Goal: Task Accomplishment & Management: Use online tool/utility

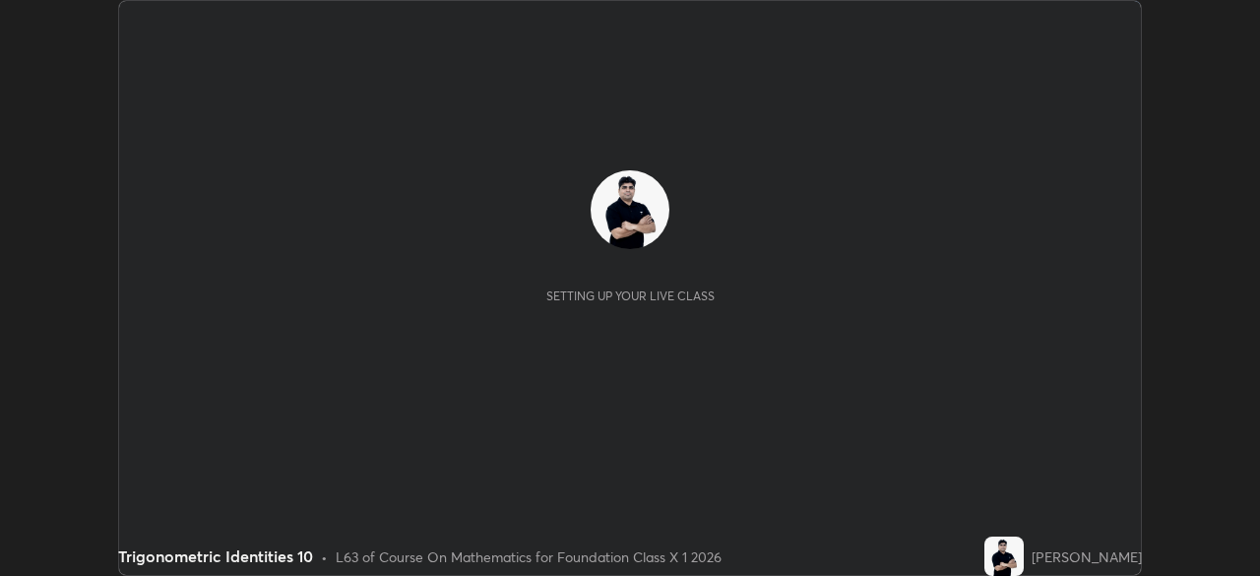
scroll to position [576, 1259]
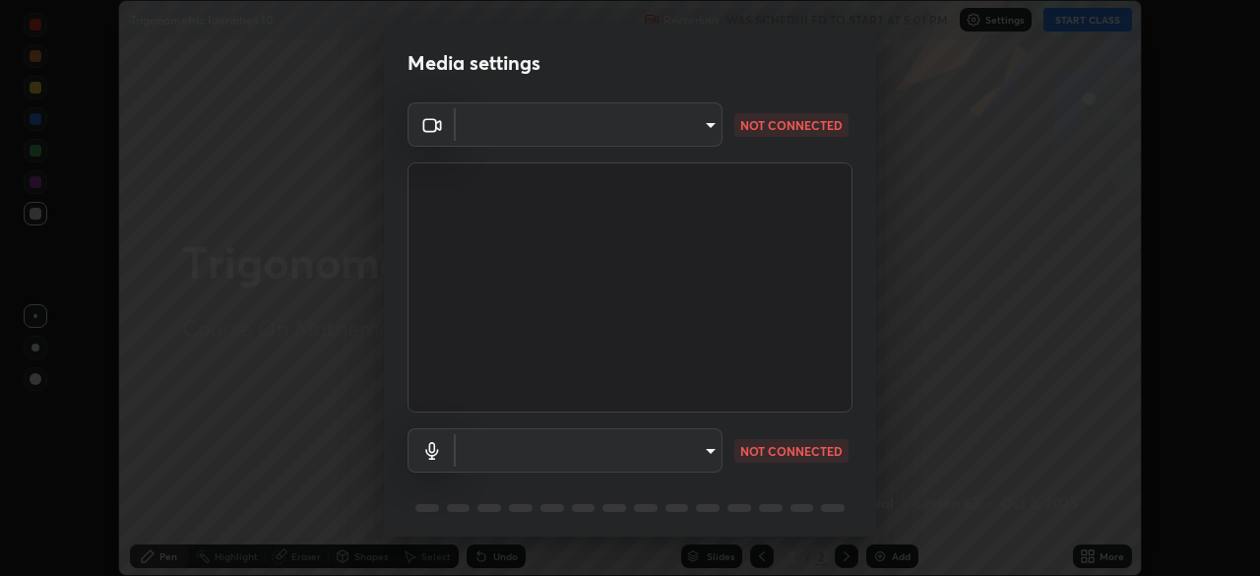
type input "7db3104c3122a209b332b64619111aa91615a24fb0de166504fa5909fce8eb30"
type input "default"
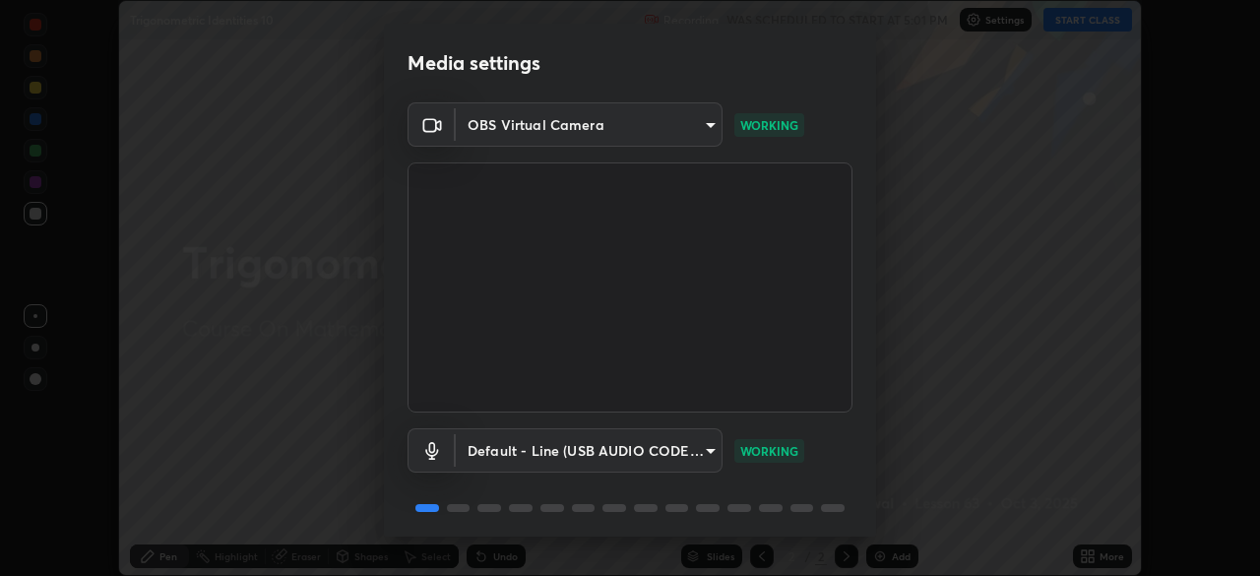
scroll to position [70, 0]
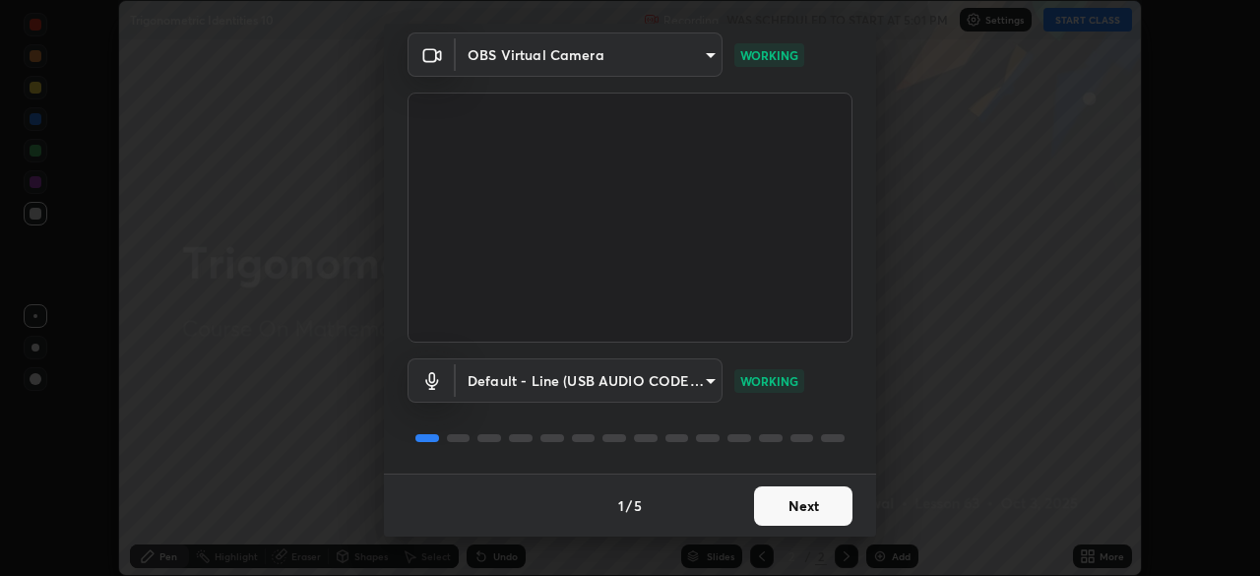
click at [795, 507] on button "Next" at bounding box center [803, 505] width 98 height 39
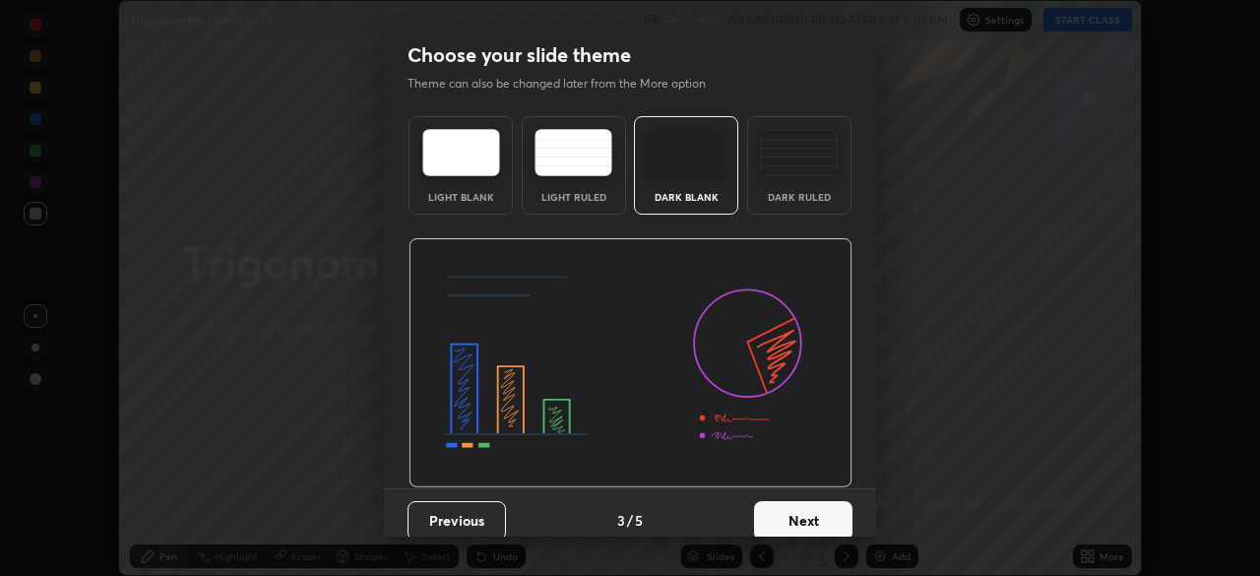
click at [806, 507] on button "Next" at bounding box center [803, 520] width 98 height 39
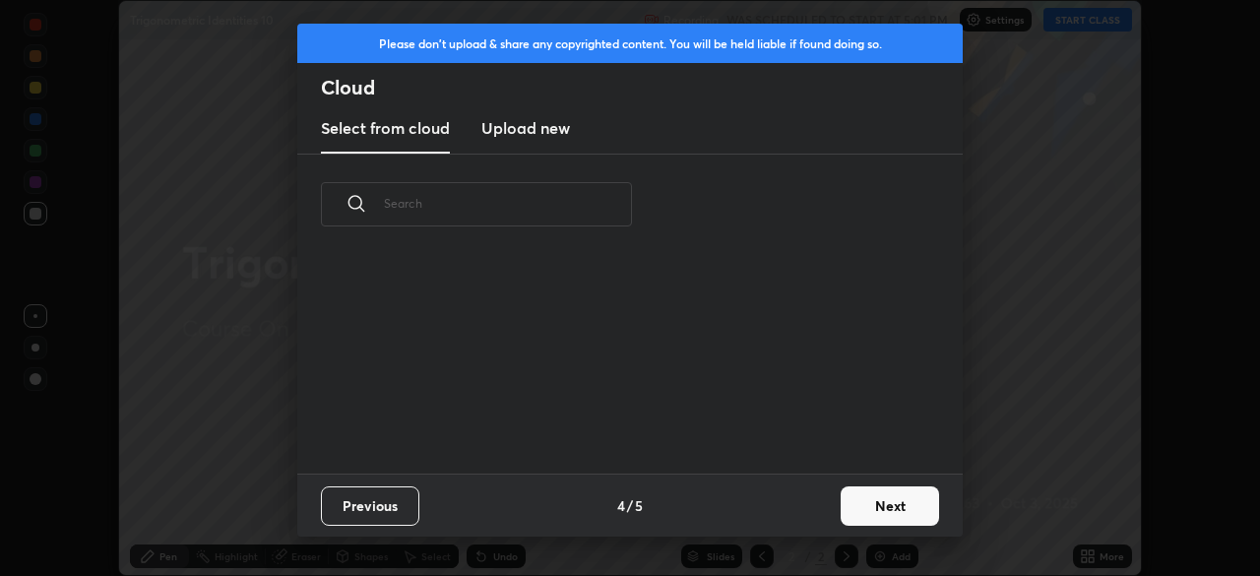
click at [873, 513] on button "Next" at bounding box center [889, 505] width 98 height 39
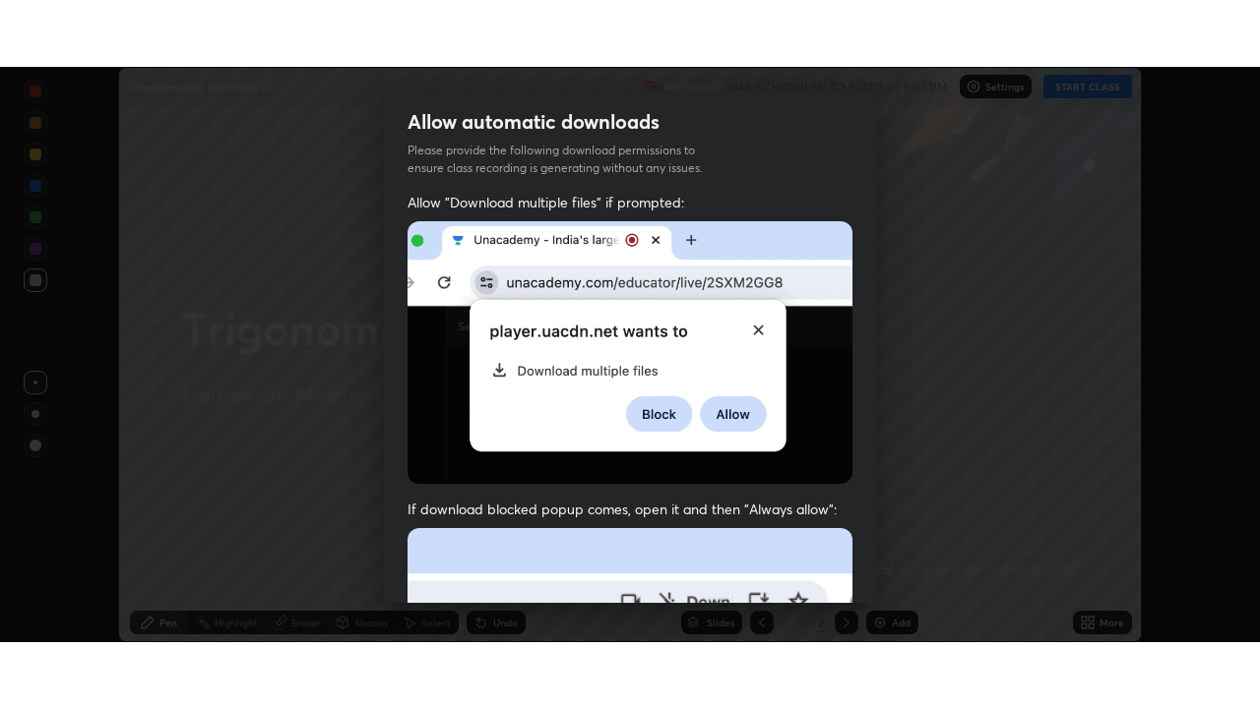
scroll to position [471, 0]
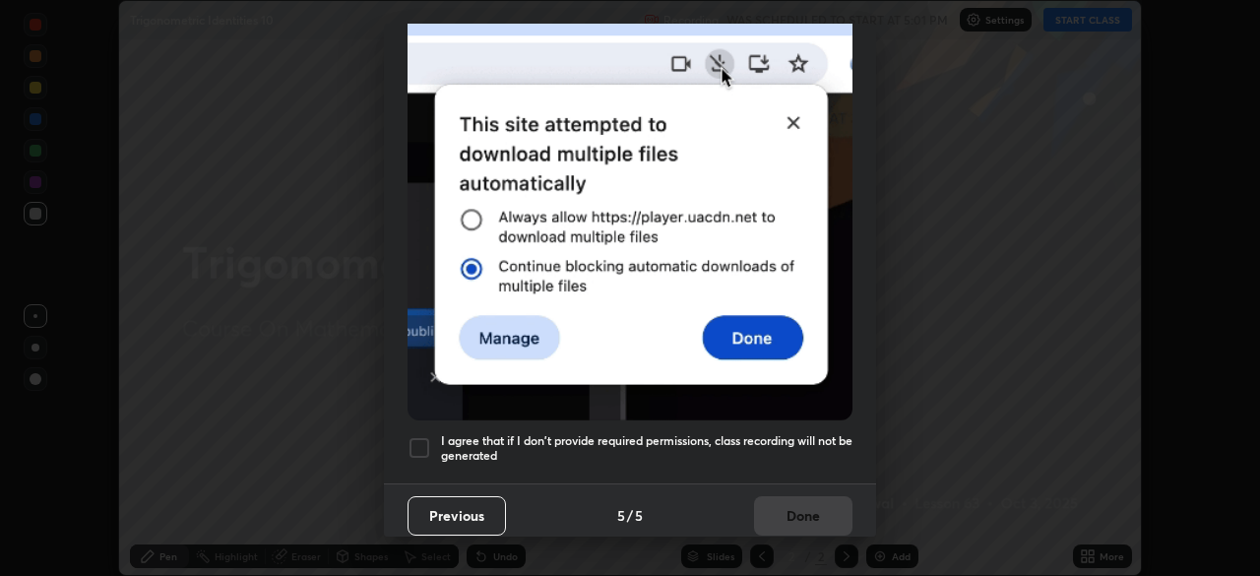
click at [417, 440] on div at bounding box center [419, 448] width 24 height 24
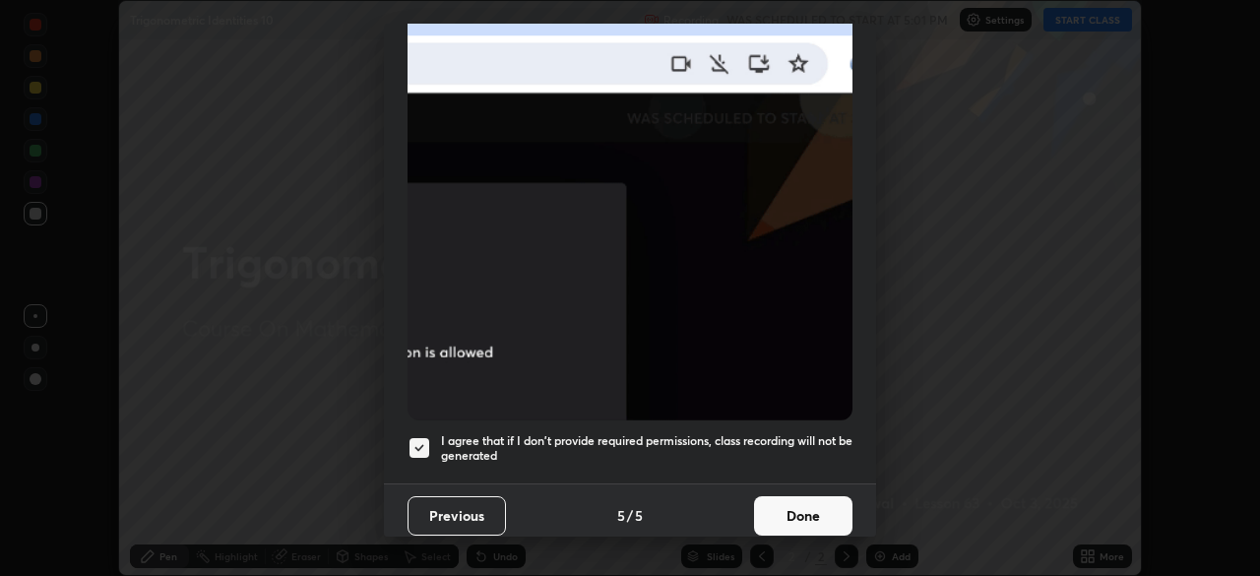
click at [798, 509] on button "Done" at bounding box center [803, 515] width 98 height 39
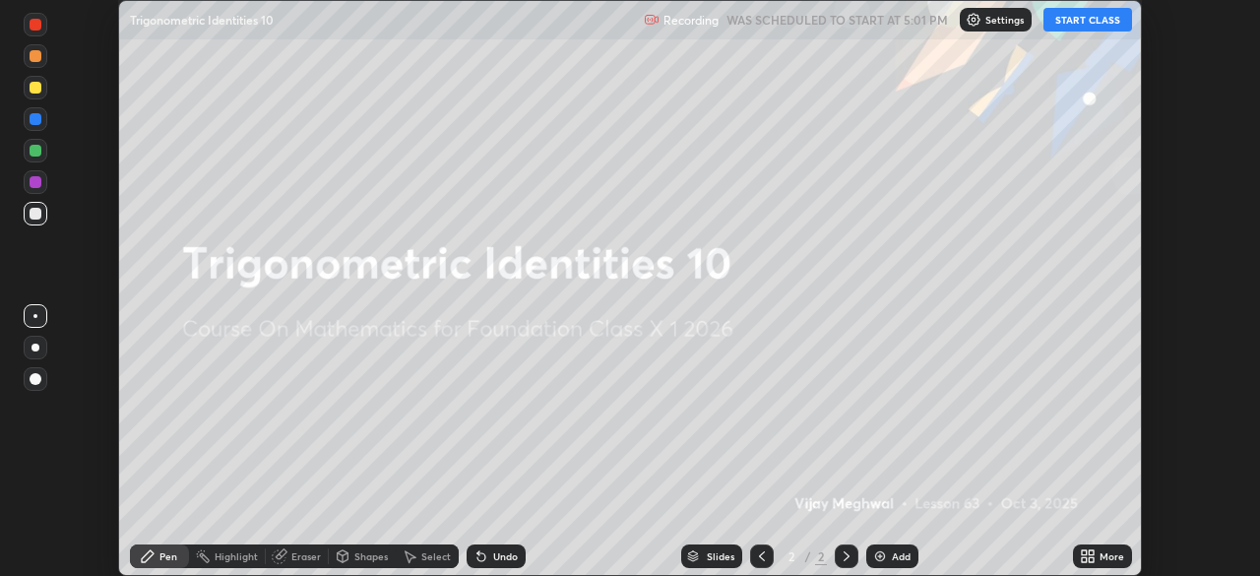
click at [1078, 19] on button "START CLASS" at bounding box center [1087, 20] width 89 height 24
click at [1085, 560] on icon at bounding box center [1083, 559] width 5 height 5
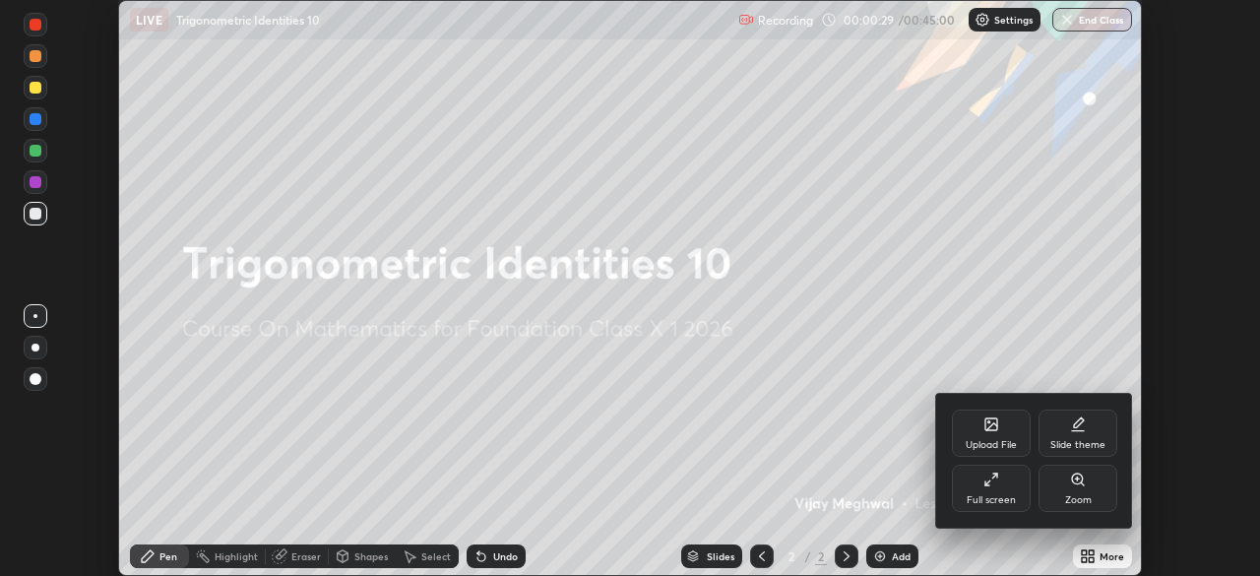
click at [996, 498] on div "Full screen" at bounding box center [990, 500] width 49 height 10
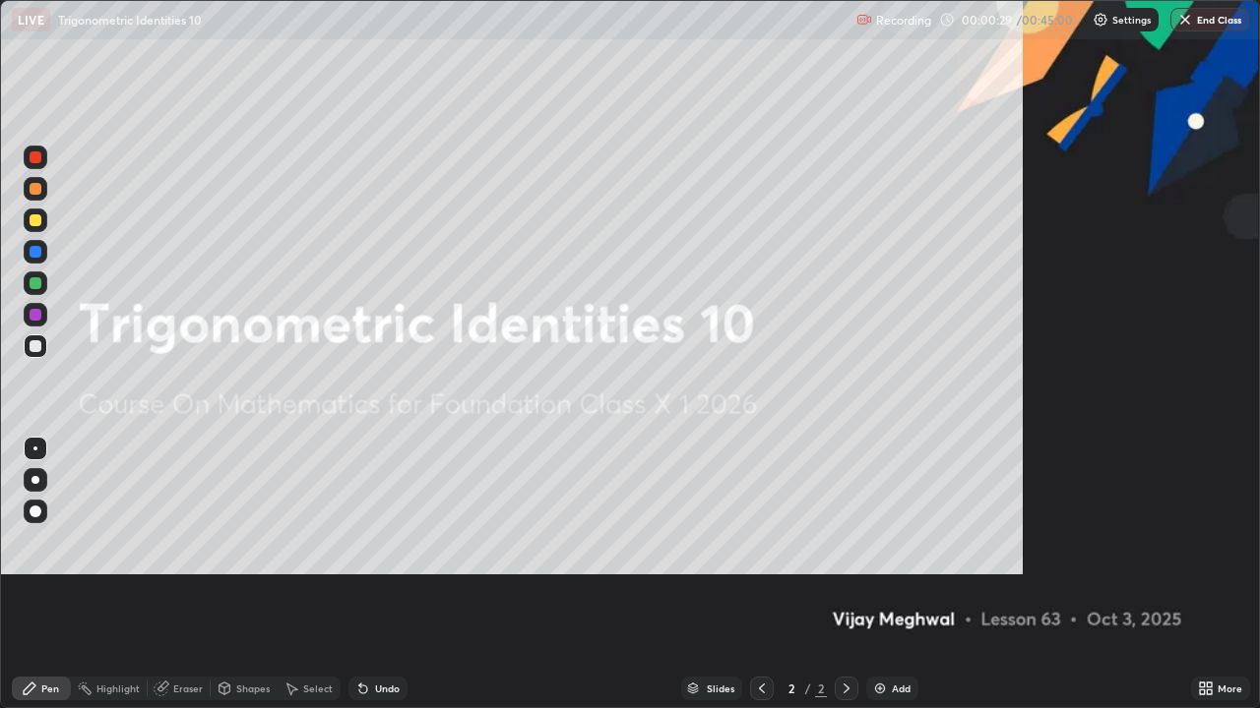
scroll to position [708, 1260]
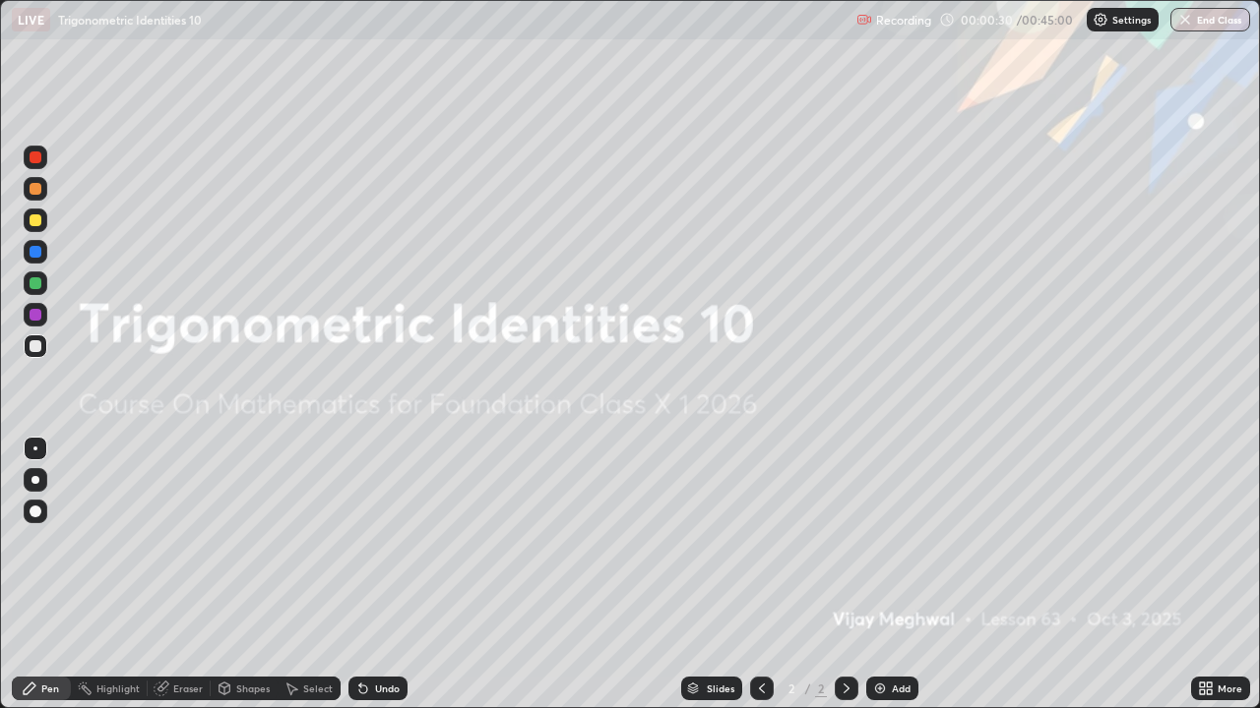
click at [900, 575] on div "Add" at bounding box center [892, 689] width 52 height 24
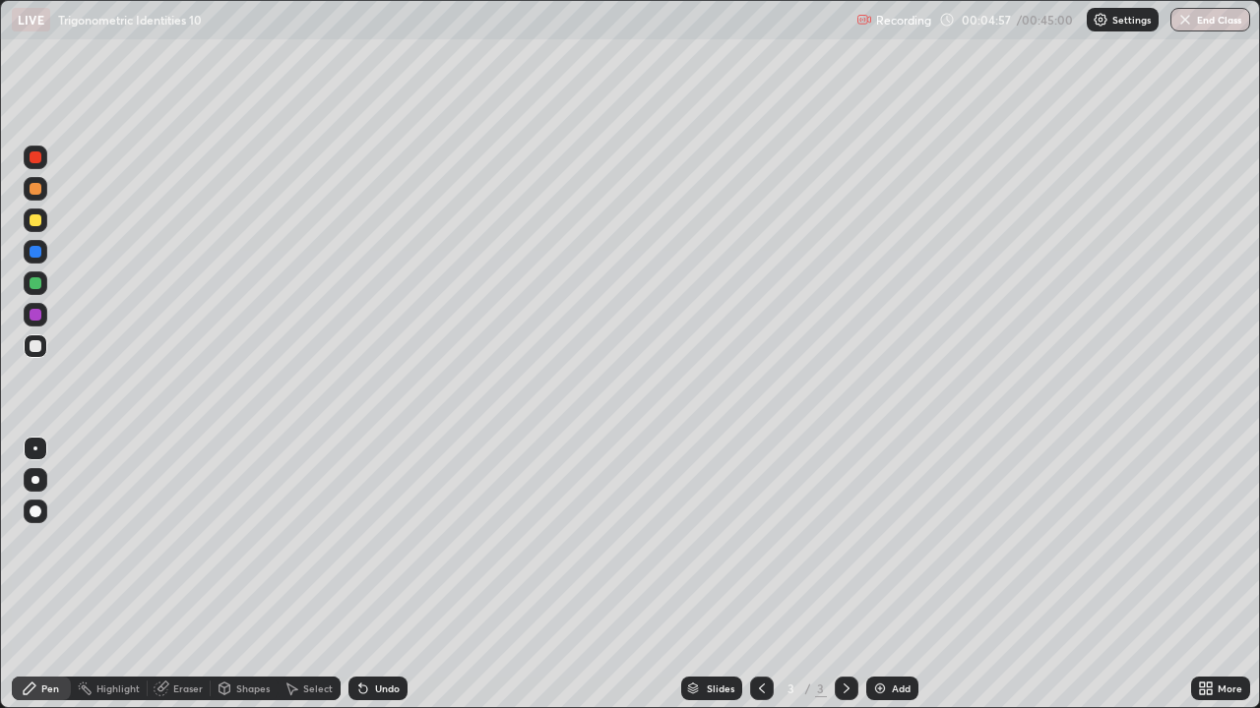
click at [251, 575] on div "Shapes" at bounding box center [252, 689] width 33 height 10
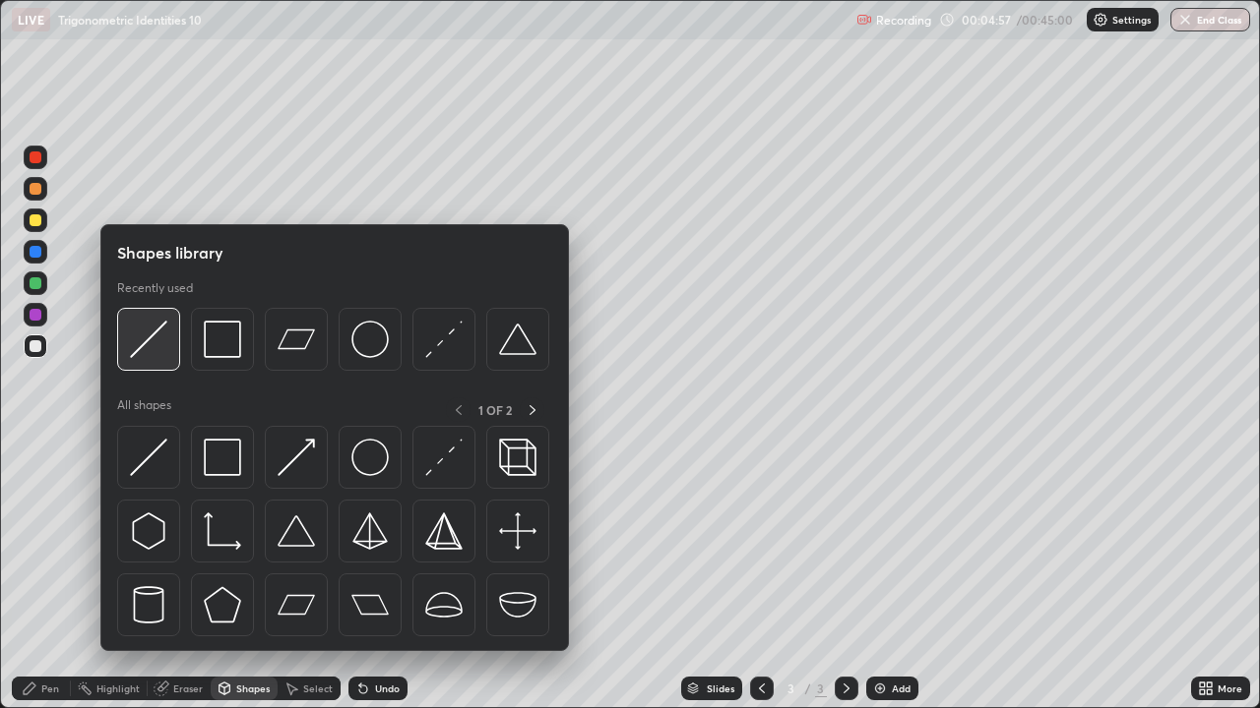
click at [151, 344] on img at bounding box center [148, 339] width 37 height 37
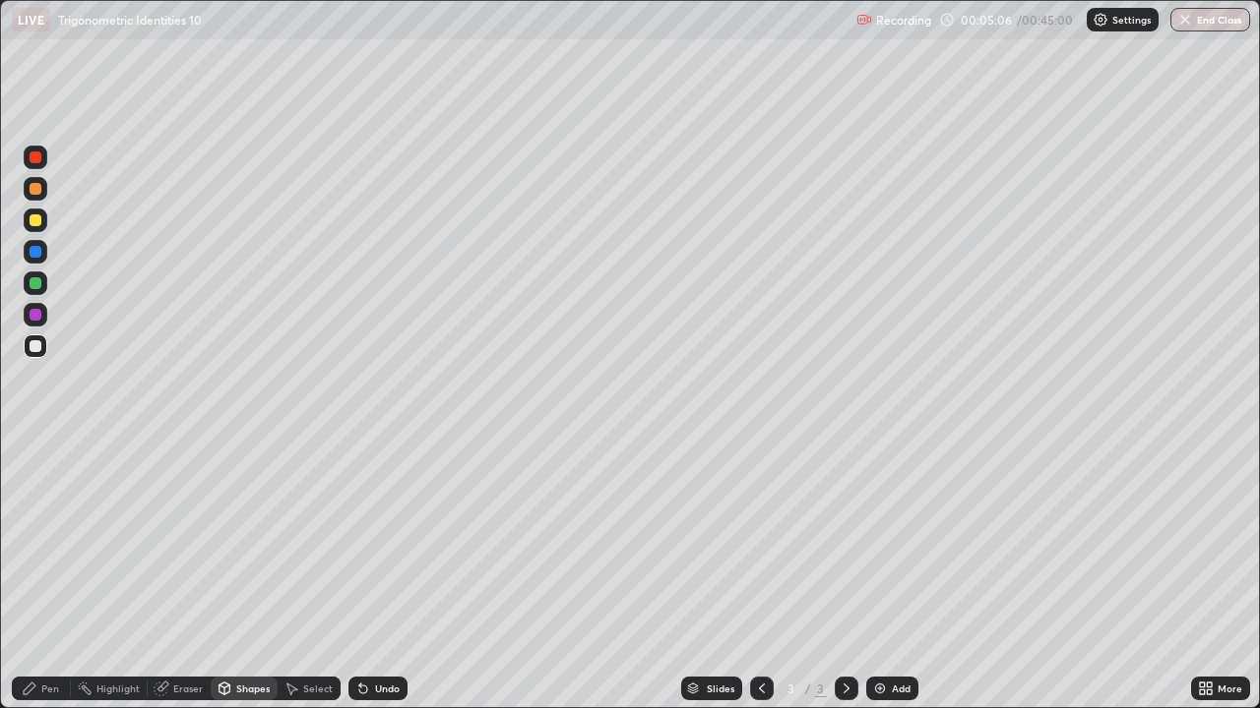
click at [244, 575] on div "Shapes" at bounding box center [252, 689] width 33 height 10
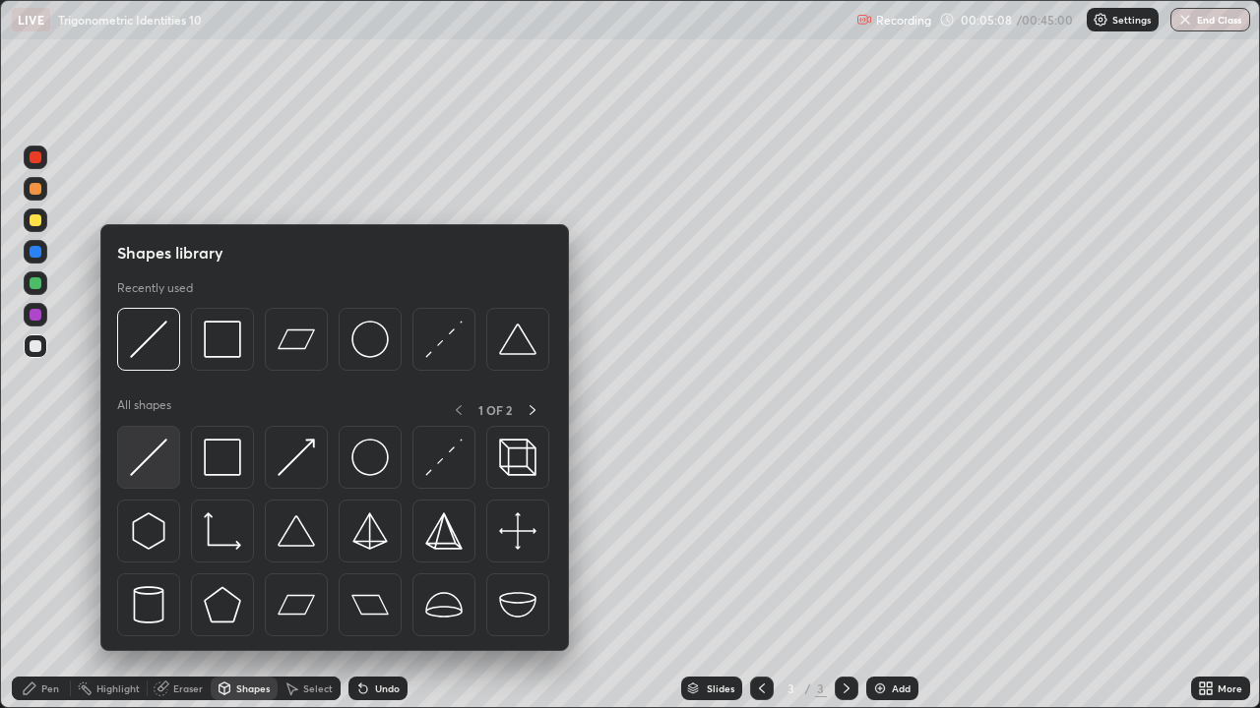
click at [152, 458] on img at bounding box center [148, 457] width 37 height 37
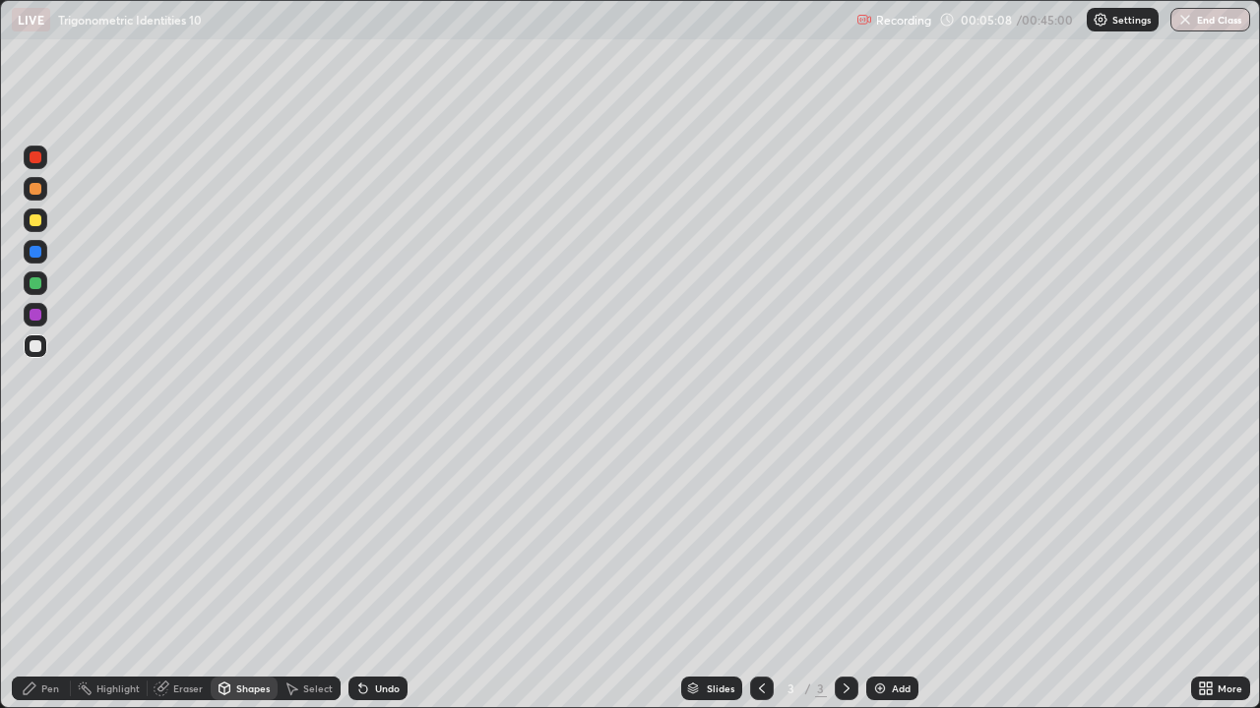
click at [36, 283] on div at bounding box center [36, 283] width 12 height 12
click at [39, 164] on div at bounding box center [36, 158] width 24 height 24
click at [58, 575] on div "Pen" at bounding box center [50, 689] width 18 height 10
click at [385, 575] on div "Undo" at bounding box center [377, 689] width 59 height 24
click at [390, 575] on div "Undo" at bounding box center [387, 689] width 25 height 10
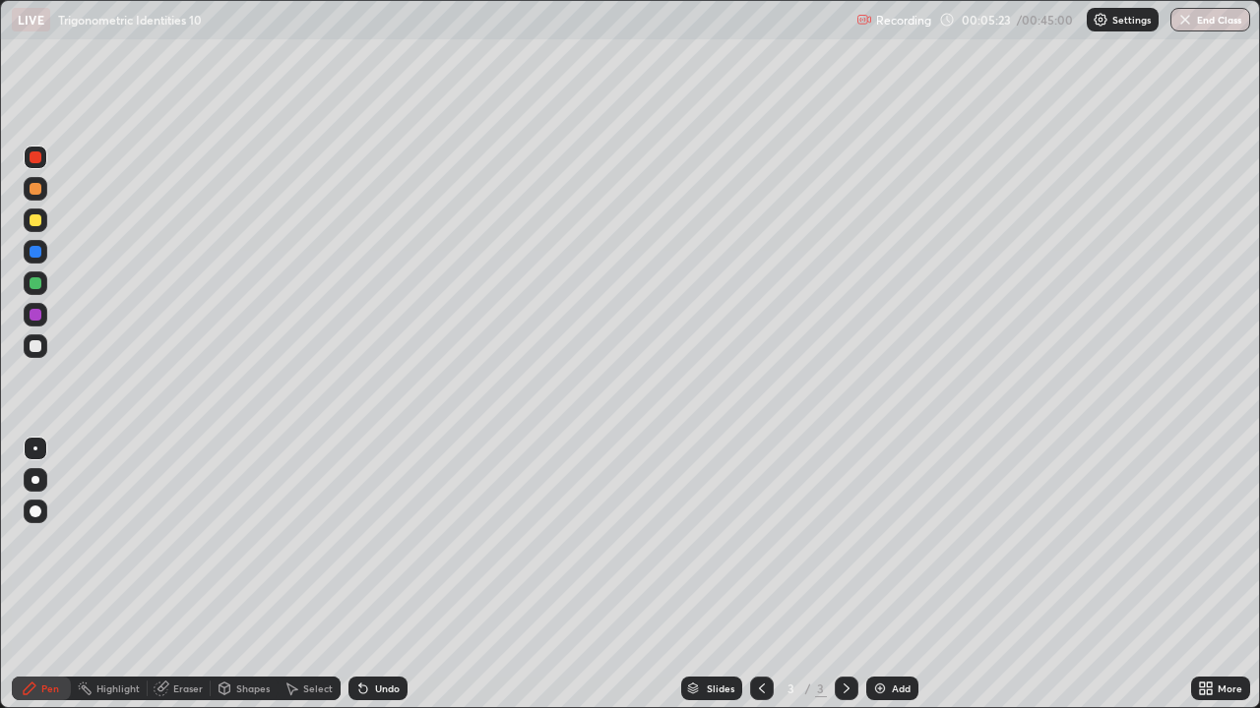
click at [39, 348] on div at bounding box center [36, 346] width 12 height 12
click at [36, 217] on div at bounding box center [36, 221] width 12 height 12
click at [30, 283] on div at bounding box center [36, 283] width 12 height 12
click at [34, 342] on div at bounding box center [36, 346] width 12 height 12
click at [31, 228] on div at bounding box center [36, 221] width 24 height 24
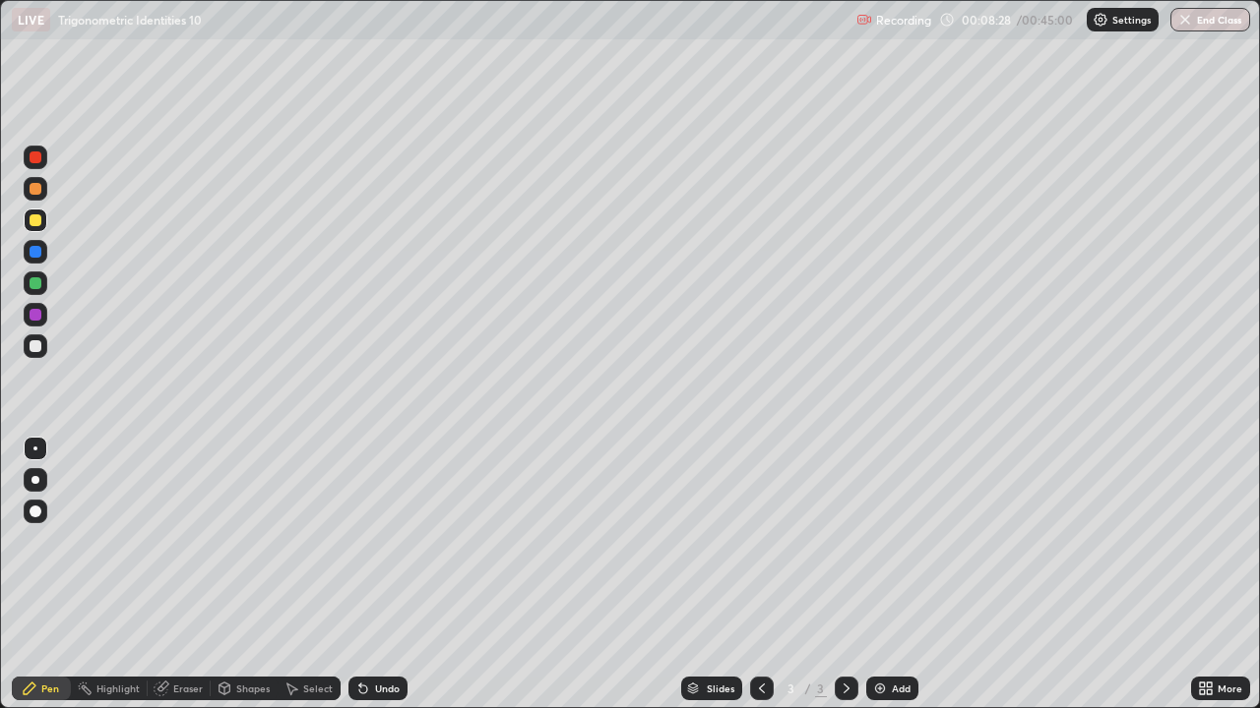
click at [39, 222] on div at bounding box center [36, 221] width 12 height 12
click at [908, 575] on div "Add" at bounding box center [901, 689] width 19 height 10
click at [236, 575] on div "Shapes" at bounding box center [252, 689] width 33 height 10
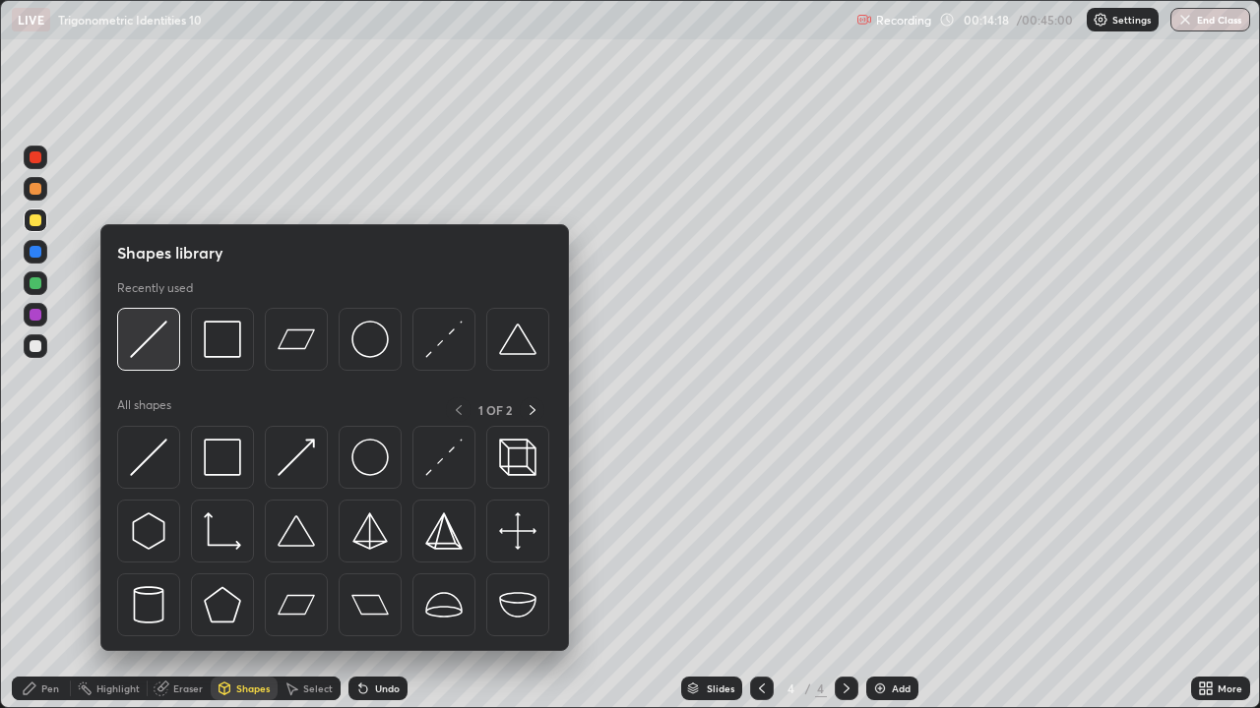
click at [156, 349] on img at bounding box center [148, 339] width 37 height 37
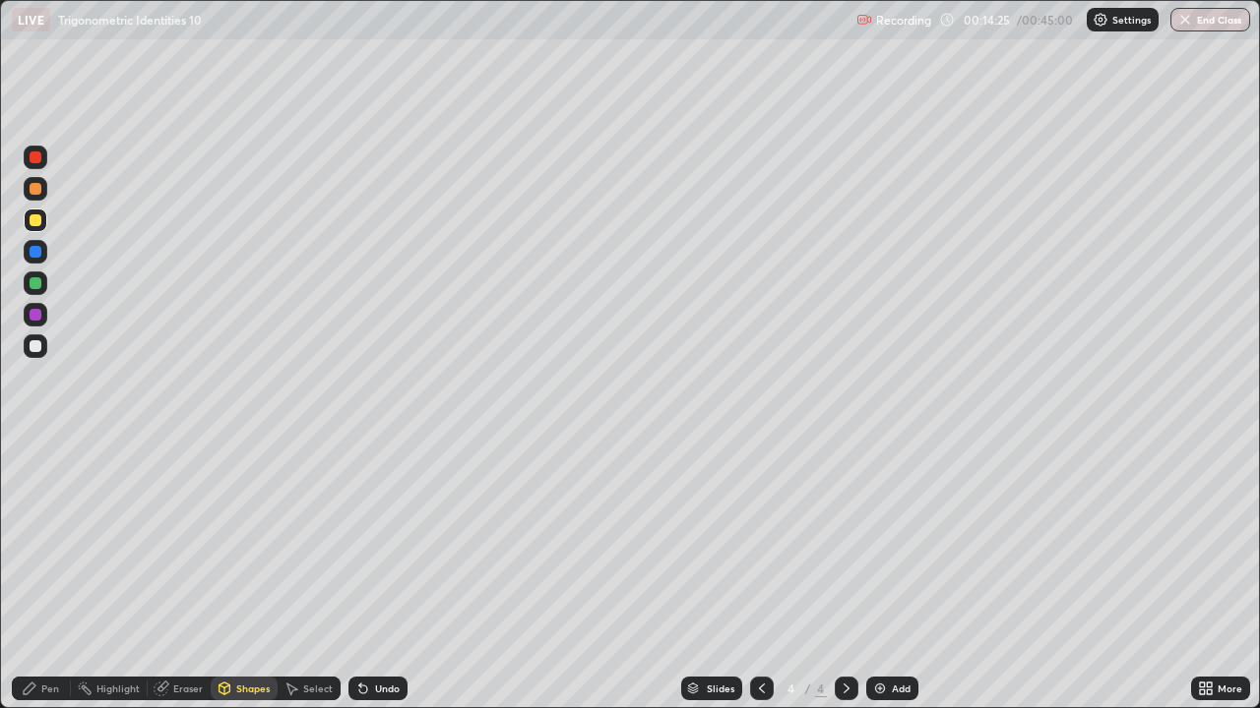
click at [48, 575] on div "Pen" at bounding box center [41, 689] width 59 height 24
click at [26, 193] on div at bounding box center [36, 189] width 24 height 24
click at [29, 221] on div at bounding box center [36, 221] width 24 height 24
click at [34, 278] on div at bounding box center [36, 283] width 12 height 12
click at [191, 575] on div "Eraser" at bounding box center [188, 689] width 30 height 10
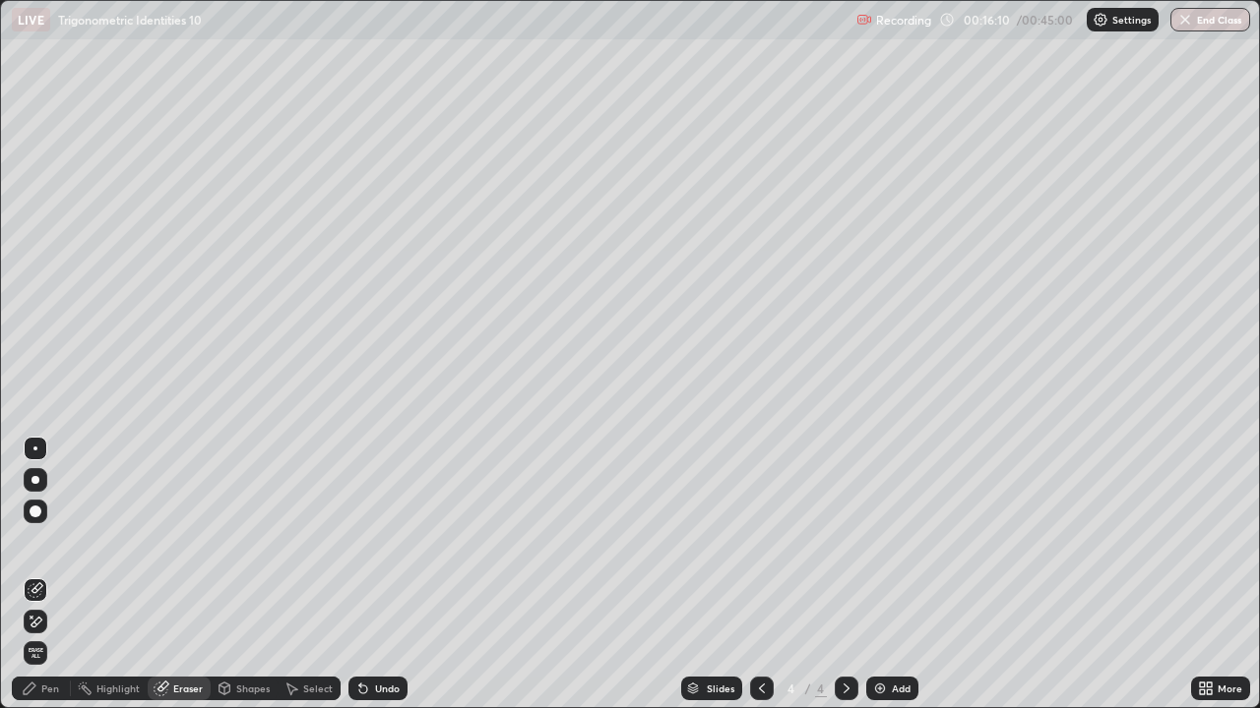
click at [39, 575] on div "Pen" at bounding box center [41, 689] width 59 height 24
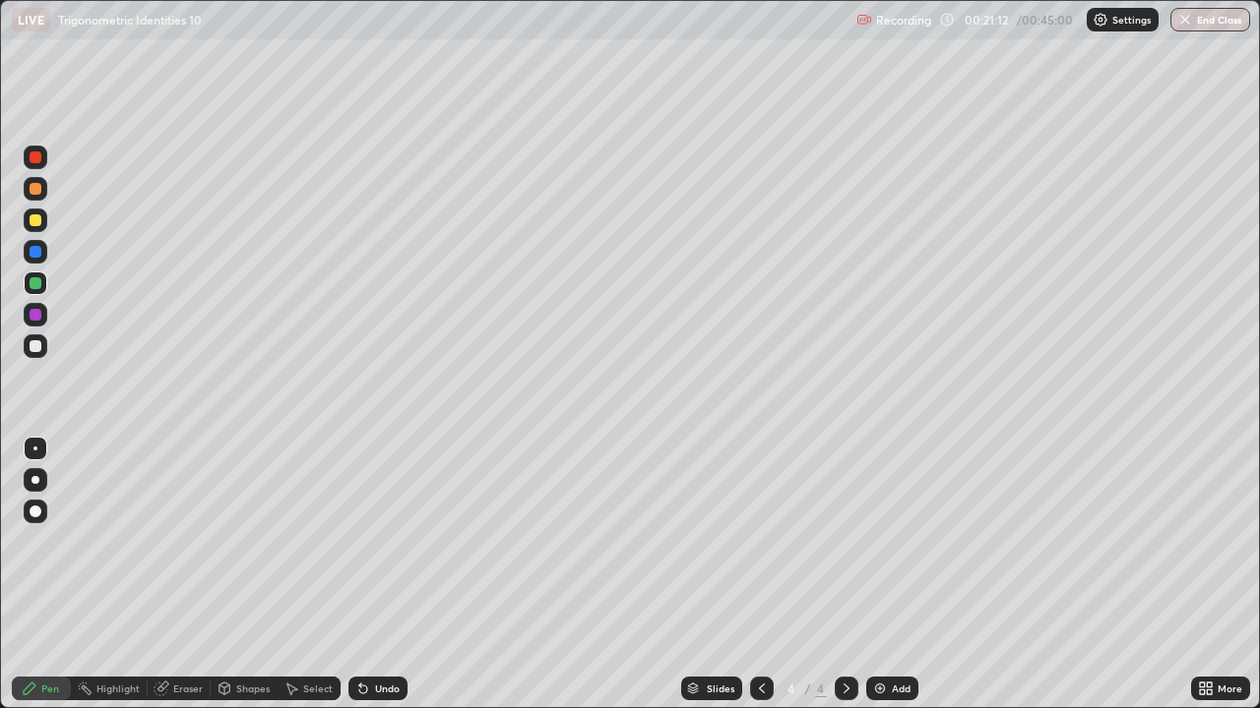
click at [898, 575] on div "Add" at bounding box center [892, 689] width 52 height 24
click at [247, 575] on div "Shapes" at bounding box center [244, 689] width 67 height 24
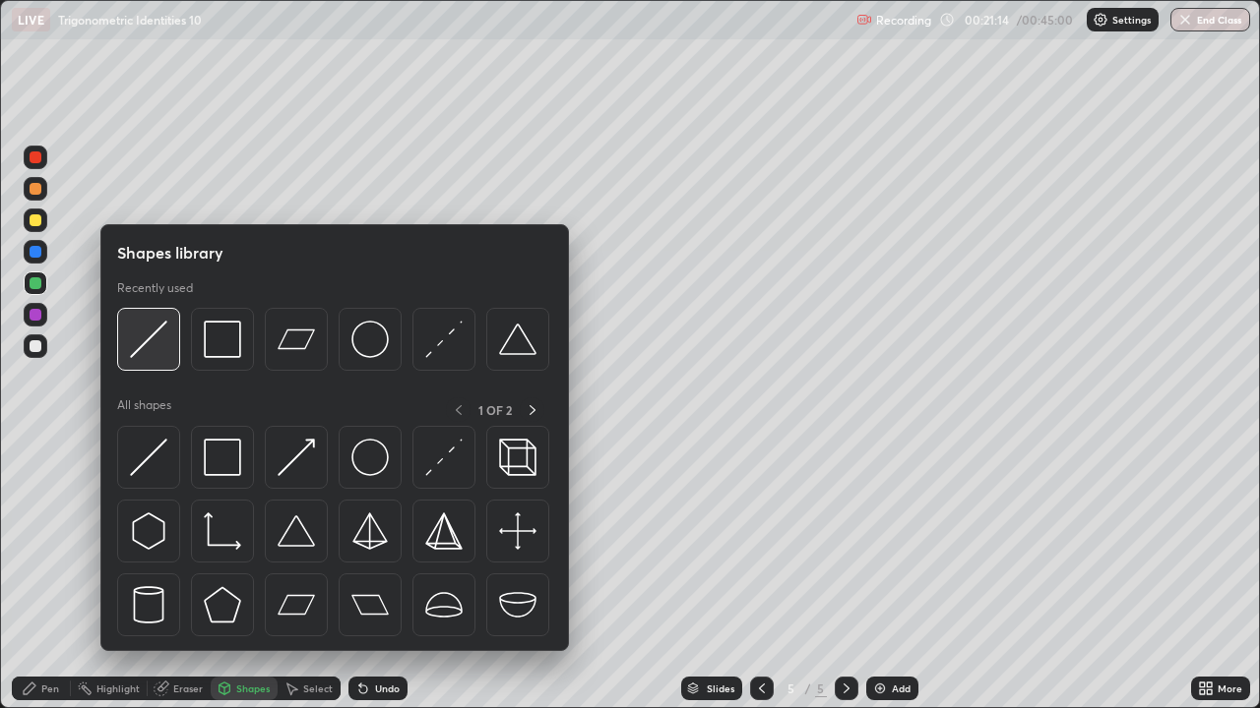
click at [148, 335] on img at bounding box center [148, 339] width 37 height 37
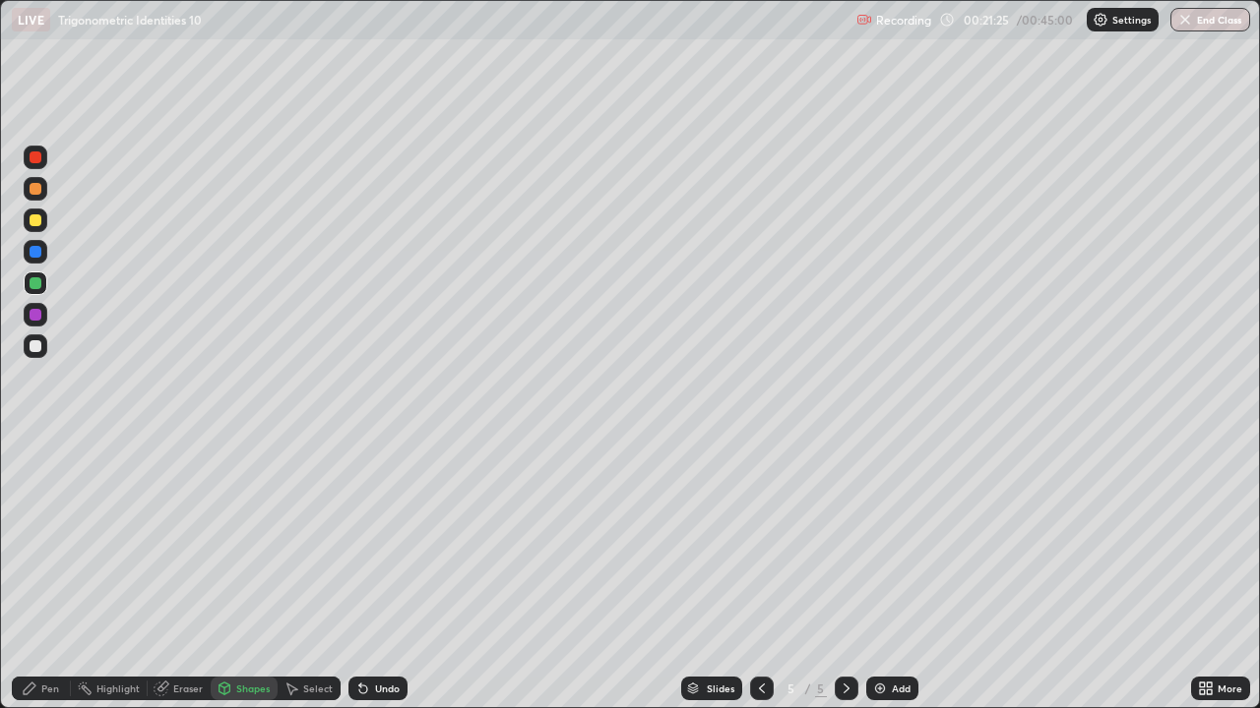
click at [253, 575] on div "Shapes" at bounding box center [244, 689] width 67 height 24
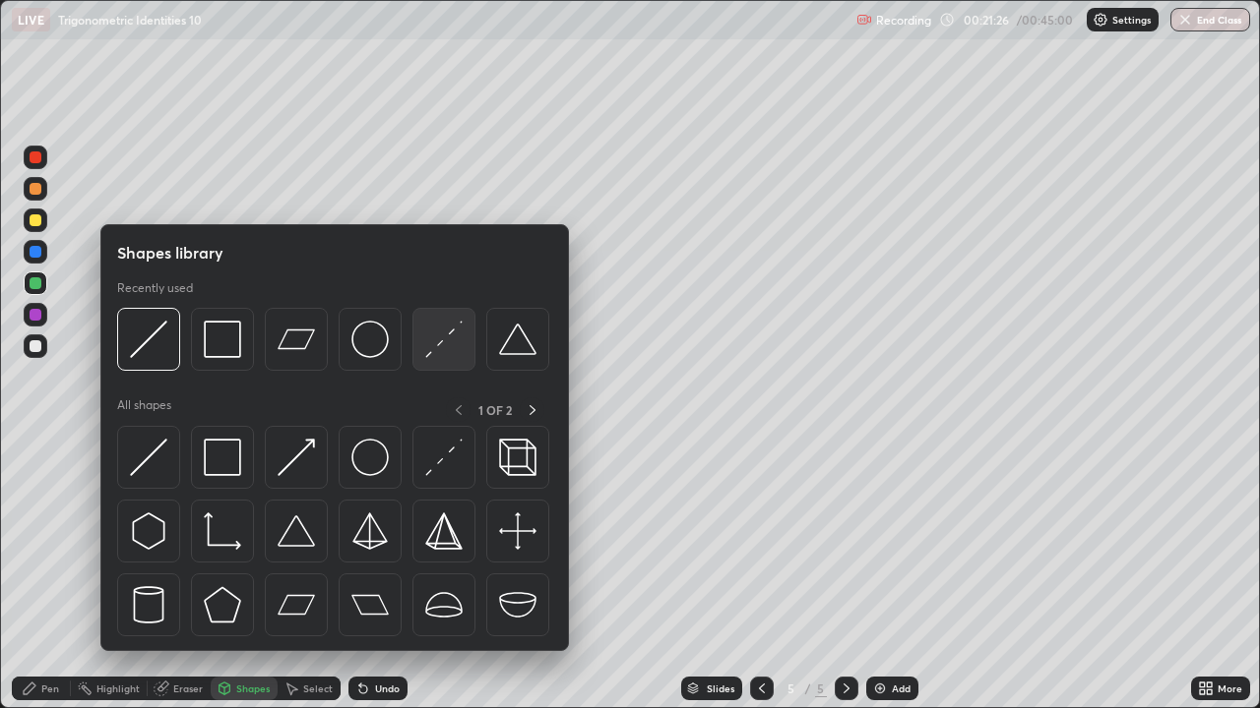
click at [441, 342] on img at bounding box center [443, 339] width 37 height 37
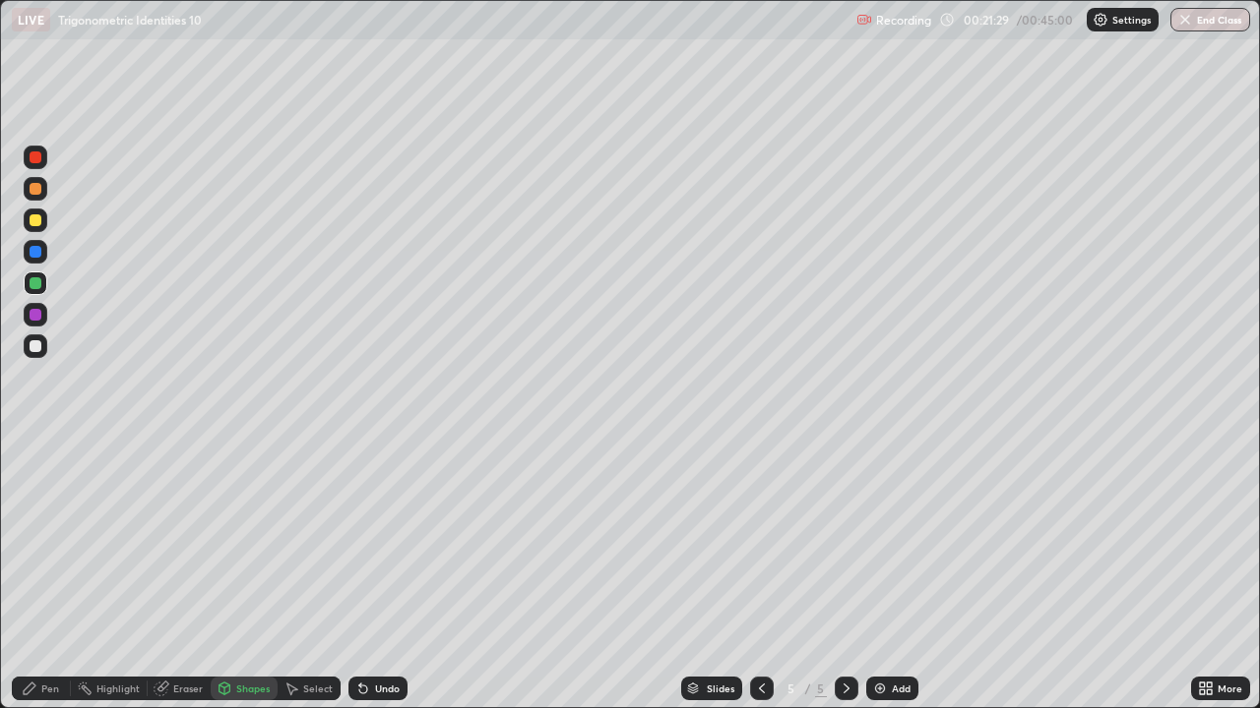
click at [46, 575] on div "Pen" at bounding box center [50, 689] width 18 height 10
click at [34, 225] on div at bounding box center [36, 221] width 12 height 12
click at [32, 193] on div at bounding box center [36, 189] width 12 height 12
click at [185, 575] on div "Eraser" at bounding box center [188, 689] width 30 height 10
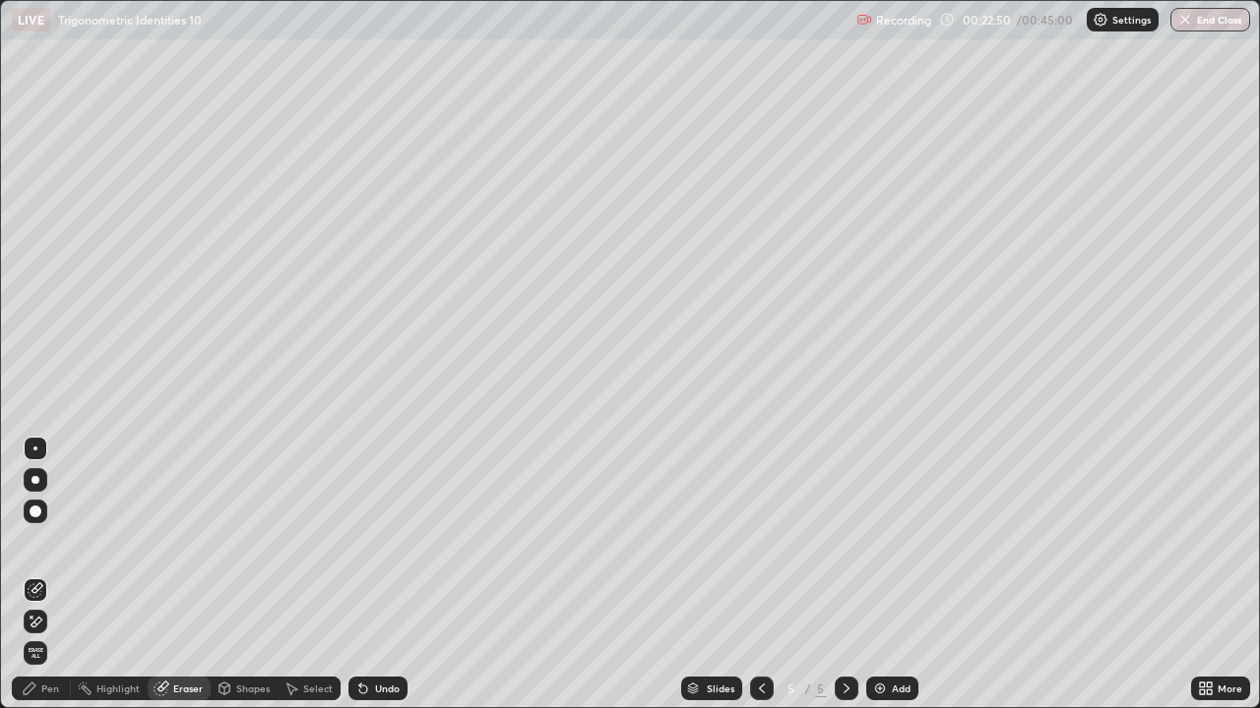
click at [45, 575] on div "Pen" at bounding box center [50, 689] width 18 height 10
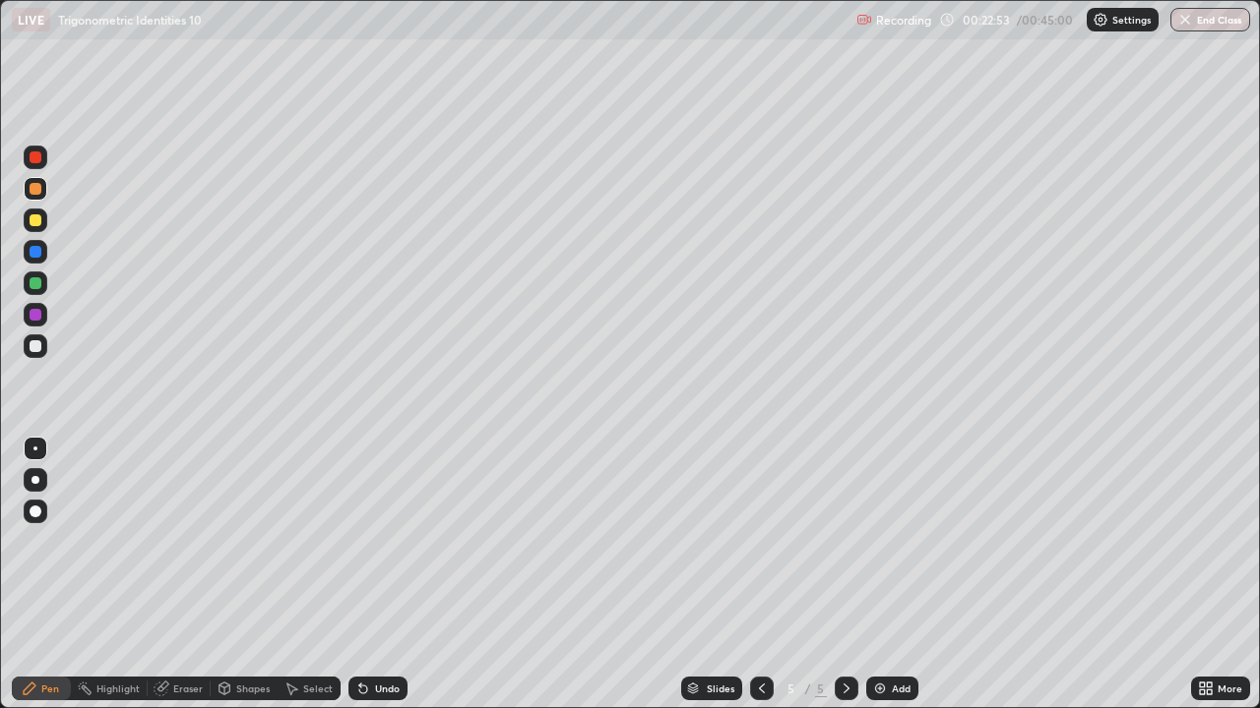
click at [168, 575] on div "Eraser" at bounding box center [179, 689] width 63 height 24
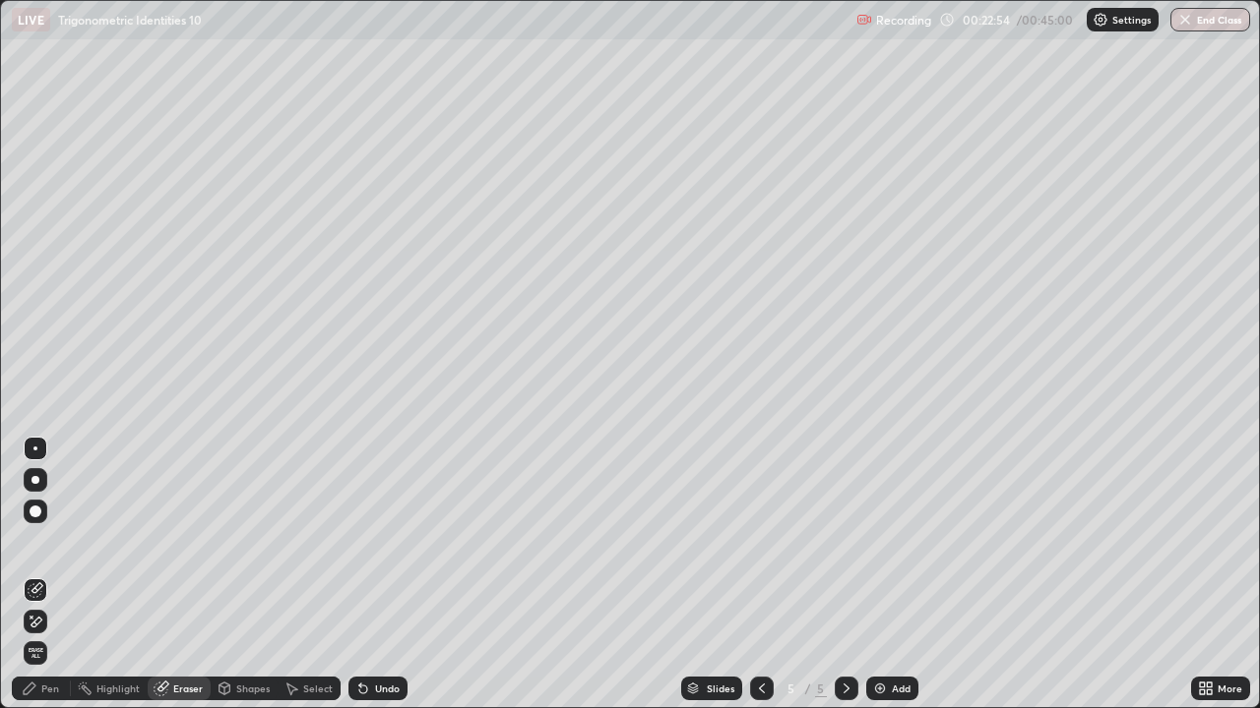
click at [46, 575] on div "Pen" at bounding box center [50, 689] width 18 height 10
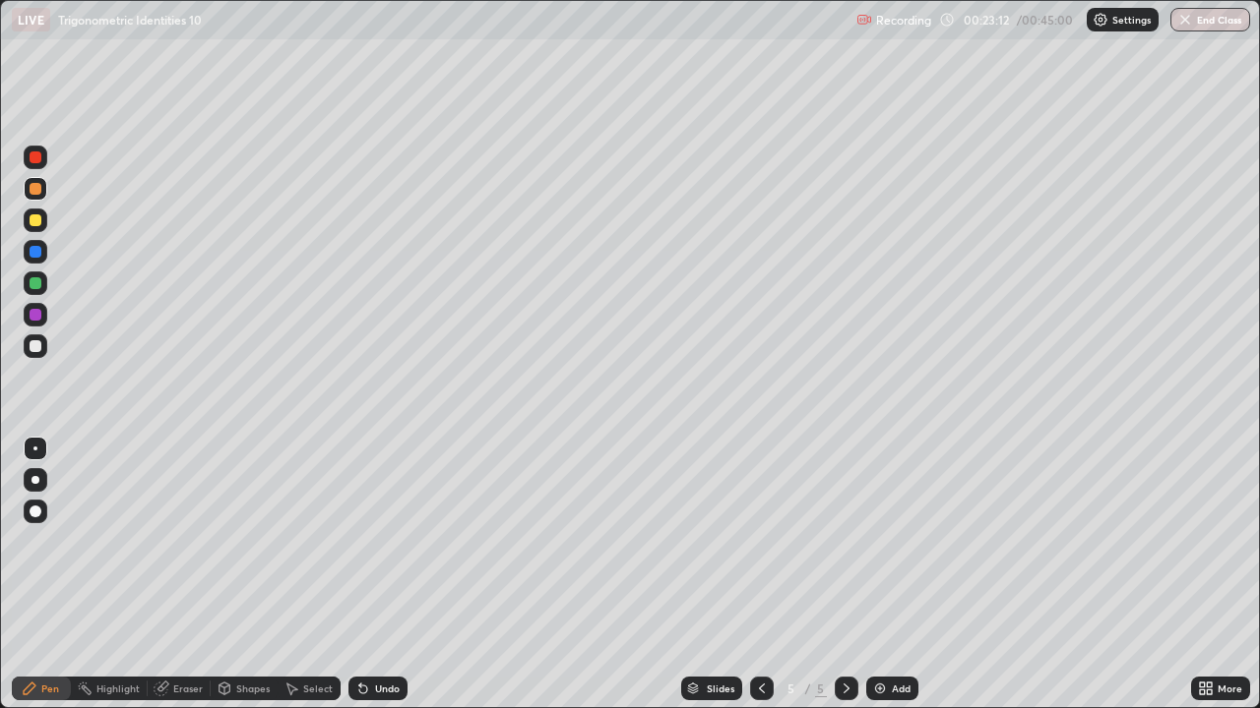
click at [367, 575] on icon at bounding box center [363, 689] width 16 height 16
click at [361, 575] on icon at bounding box center [363, 690] width 8 height 8
click at [355, 575] on icon at bounding box center [363, 689] width 16 height 16
click at [375, 575] on div "Undo" at bounding box center [387, 689] width 25 height 10
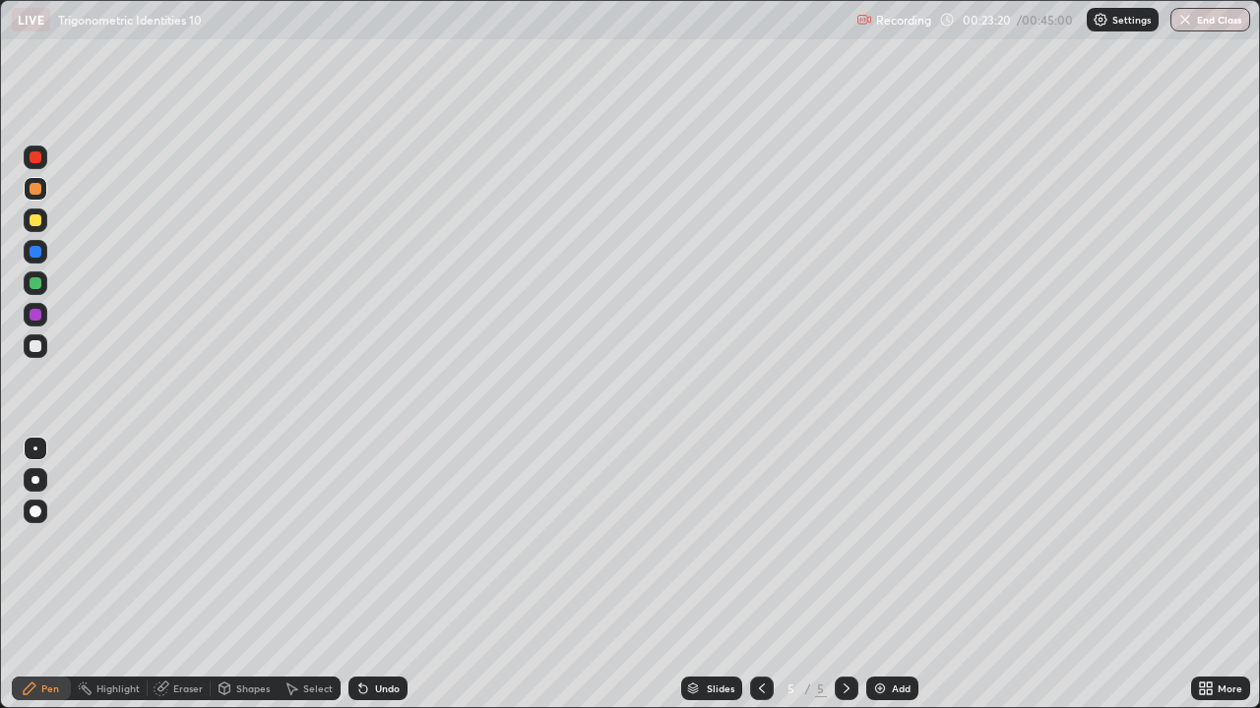
click at [378, 575] on div "Undo" at bounding box center [387, 689] width 25 height 10
click at [899, 575] on div "Add" at bounding box center [901, 689] width 19 height 10
click at [261, 575] on div "Shapes" at bounding box center [252, 689] width 33 height 10
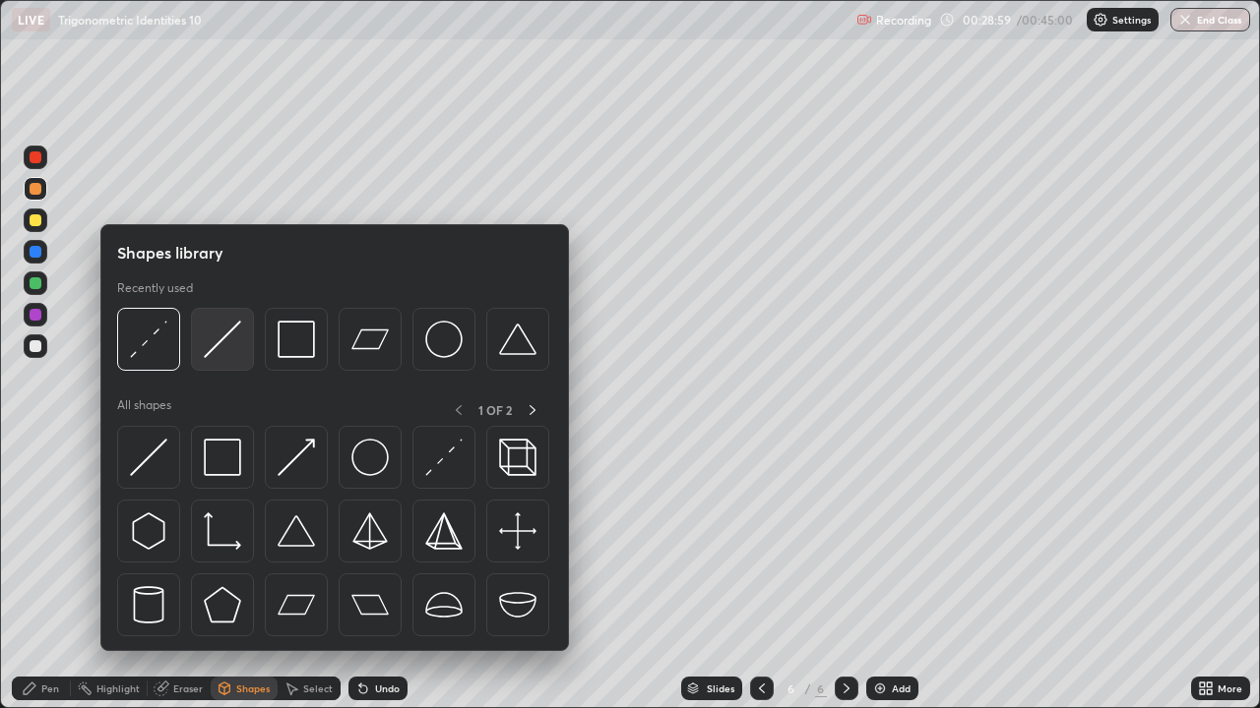
click at [234, 339] on img at bounding box center [222, 339] width 37 height 37
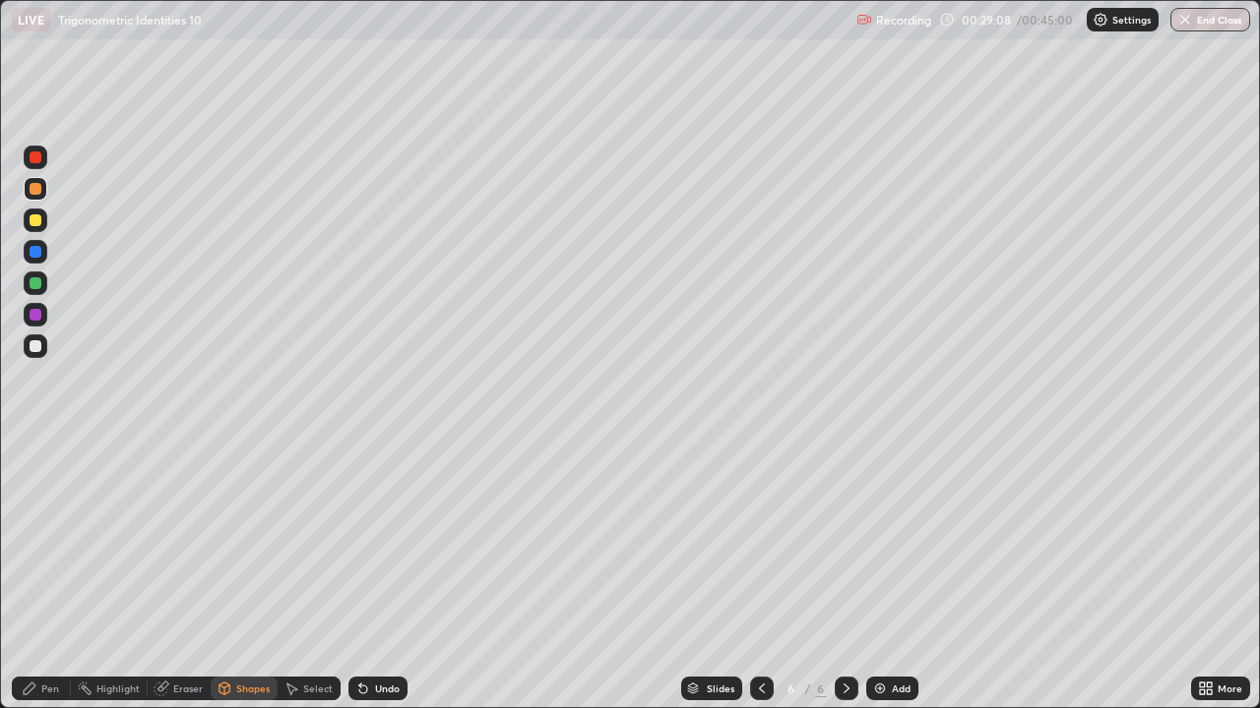
click at [40, 575] on div "Pen" at bounding box center [41, 689] width 59 height 24
click at [39, 225] on div at bounding box center [36, 221] width 24 height 24
click at [38, 199] on div at bounding box center [36, 189] width 24 height 24
click at [33, 220] on div at bounding box center [36, 221] width 12 height 12
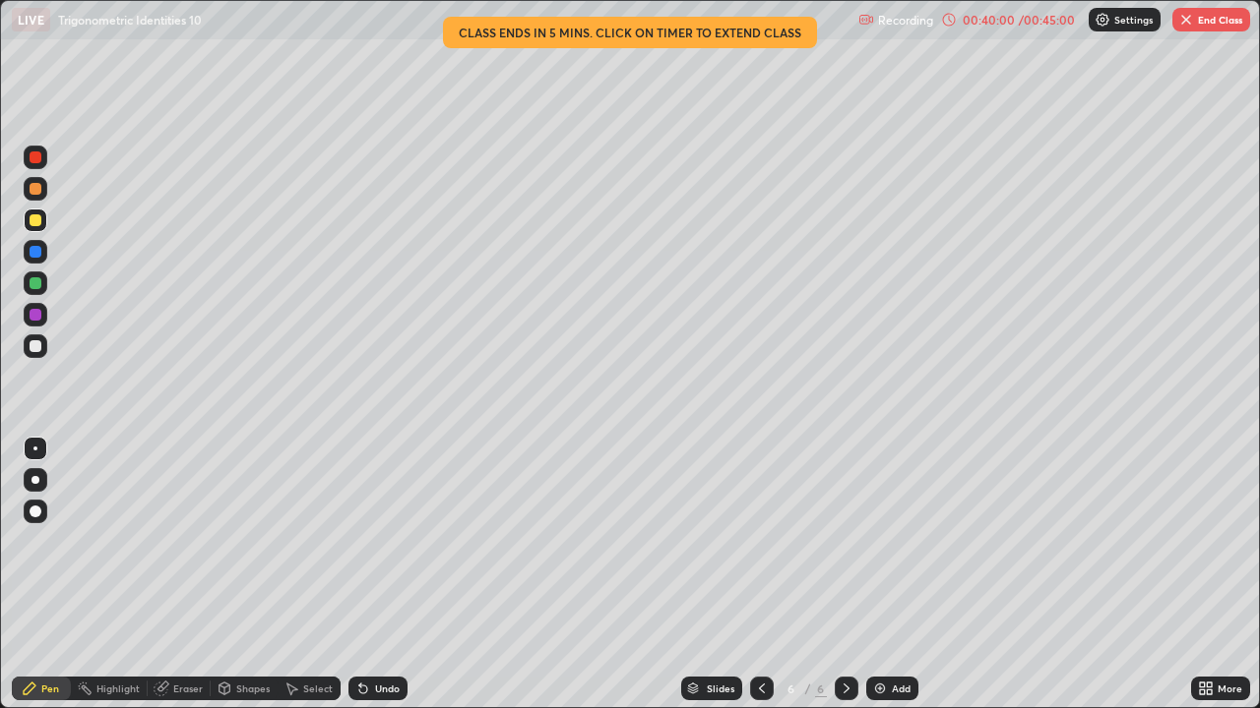
click at [1219, 27] on button "End Class" at bounding box center [1211, 20] width 78 height 24
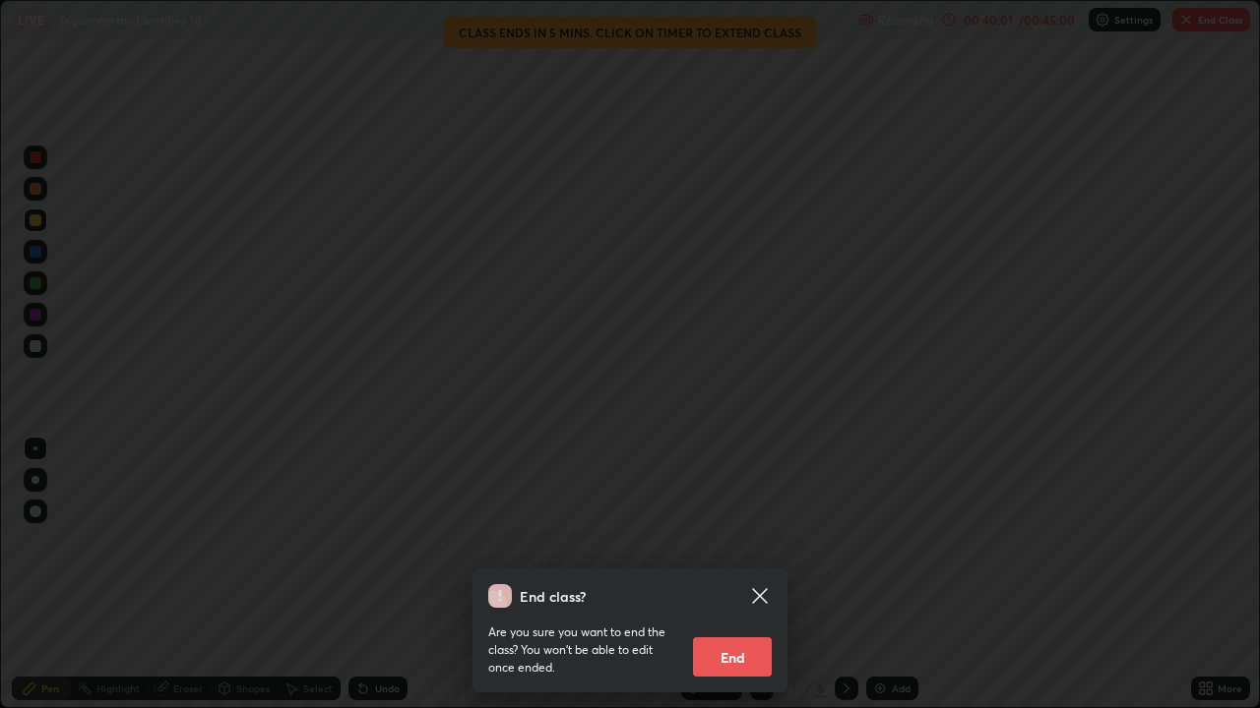
click at [747, 575] on button "End" at bounding box center [732, 657] width 79 height 39
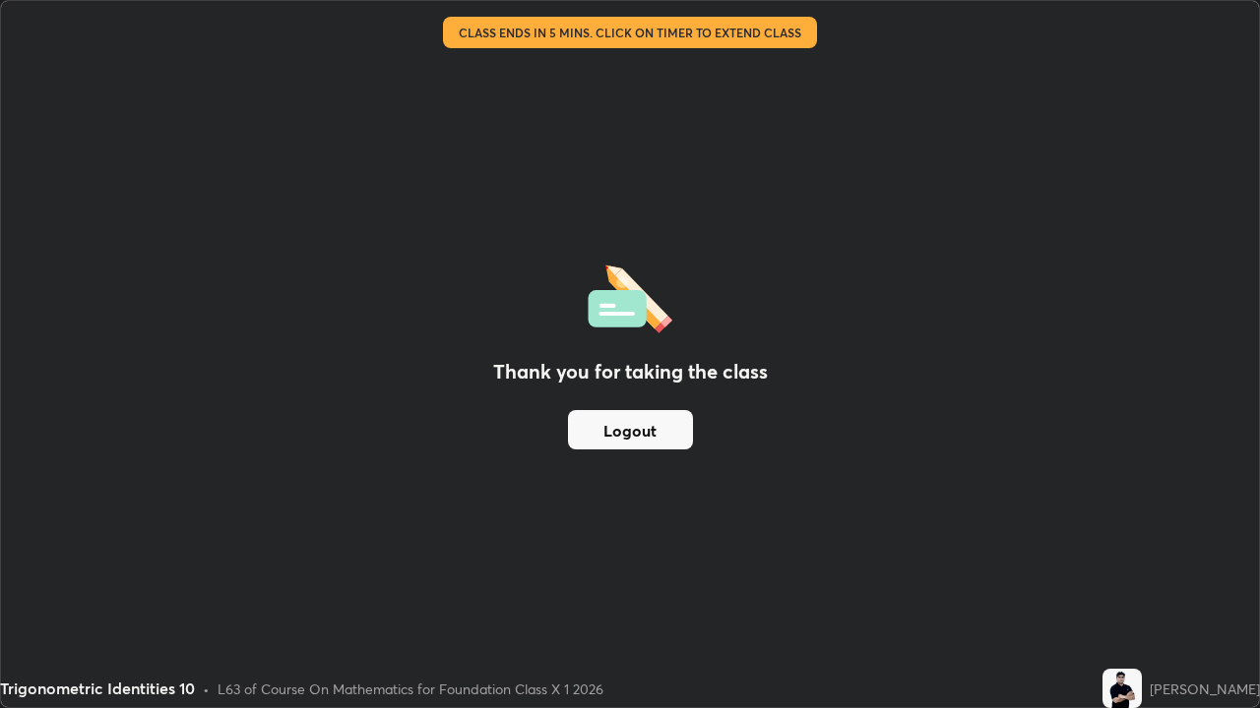
click at [644, 436] on button "Logout" at bounding box center [630, 429] width 125 height 39
